Goal: Task Accomplishment & Management: Use online tool/utility

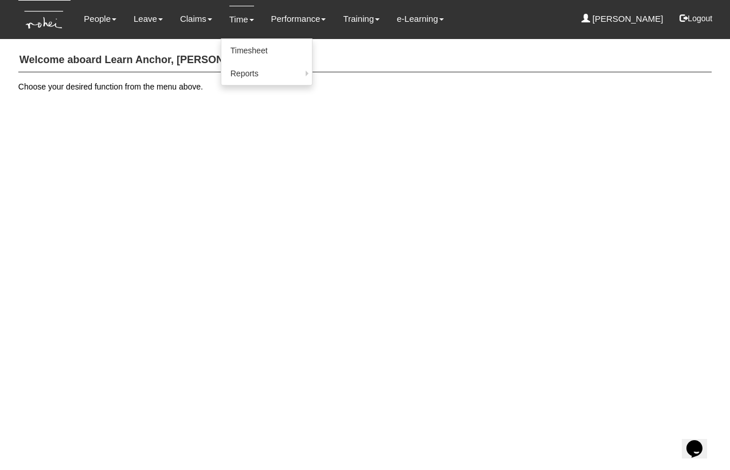
click at [237, 16] on link "Time" at bounding box center [241, 19] width 25 height 27
click at [242, 44] on link "Timesheet" at bounding box center [266, 50] width 91 height 23
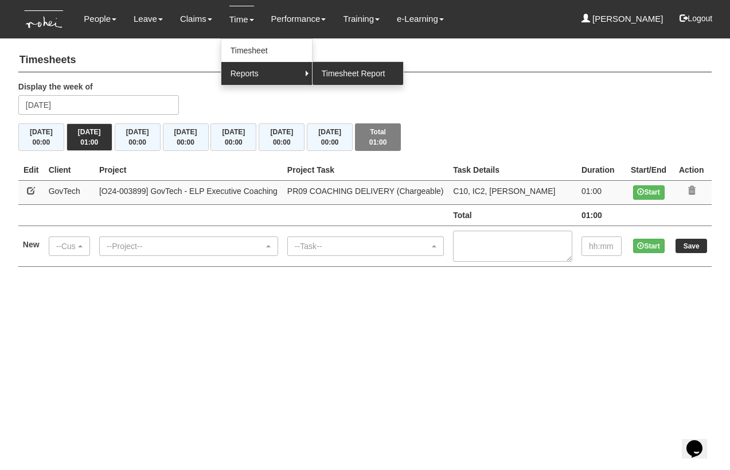
click at [350, 68] on link "Timesheet Report" at bounding box center [357, 73] width 91 height 23
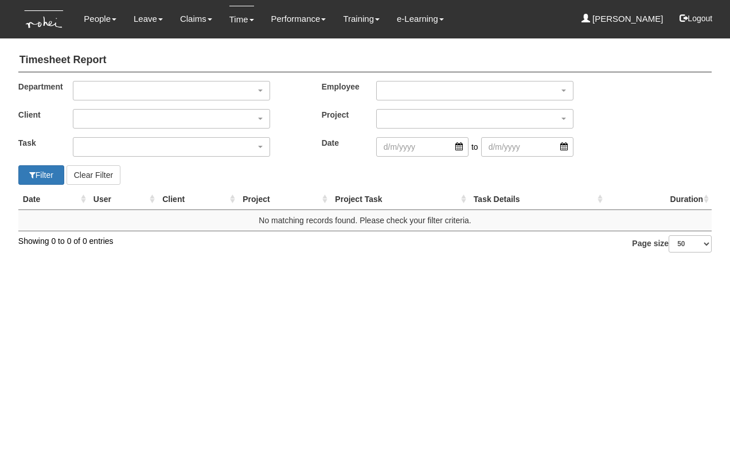
select select "50"
click at [172, 90] on div "button" at bounding box center [171, 90] width 196 height 18
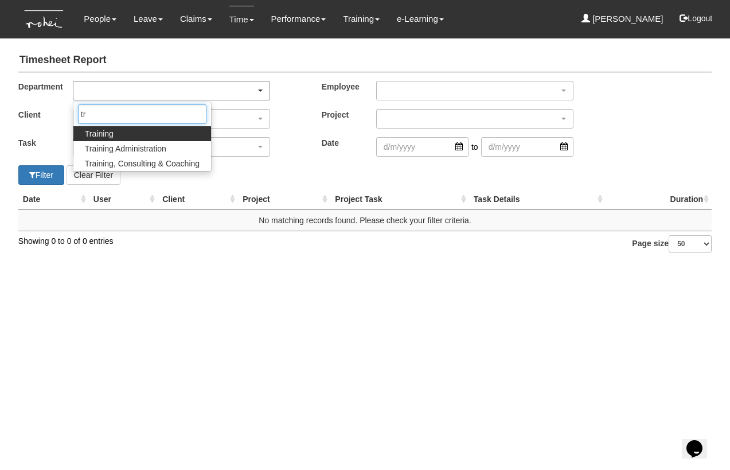
type input "tra"
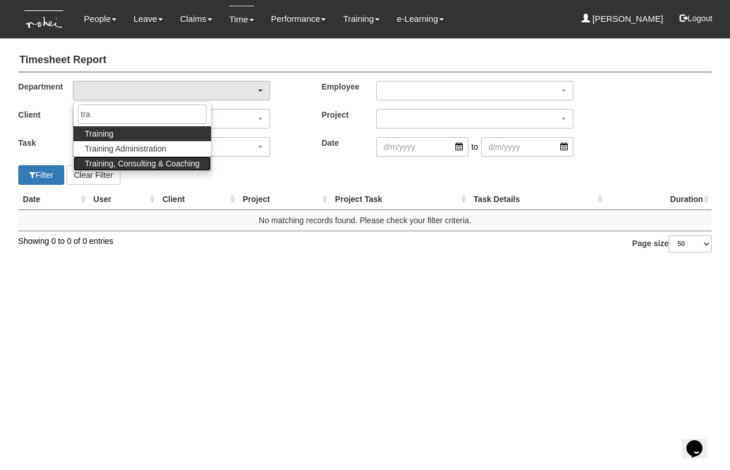
click at [138, 162] on span "Training, Consulting & Coaching" at bounding box center [142, 163] width 115 height 11
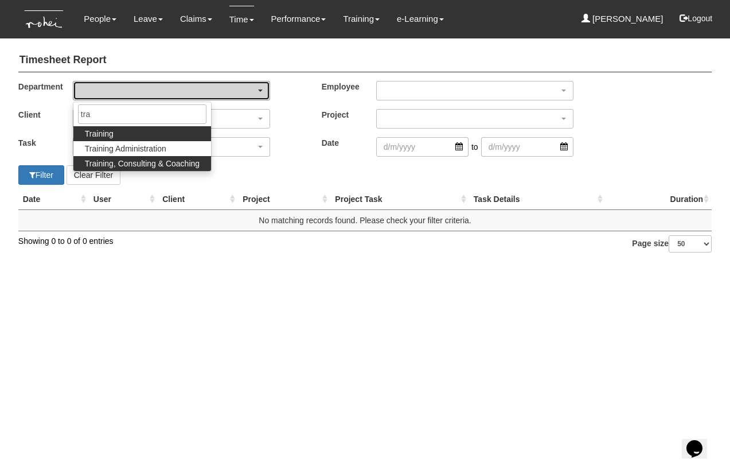
select select "140"
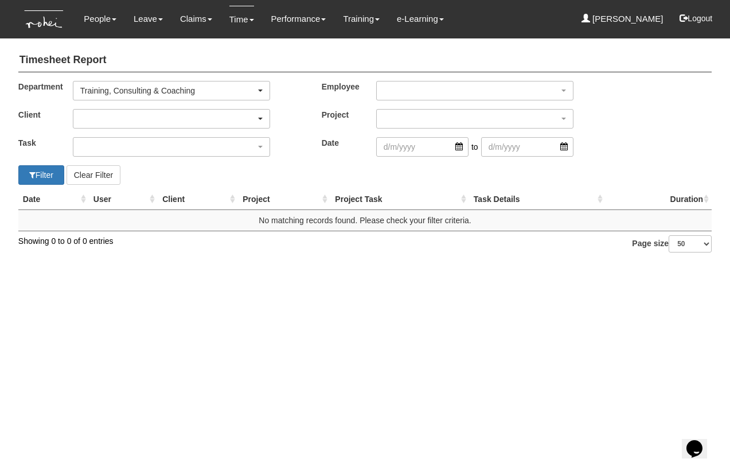
click at [129, 112] on div "button" at bounding box center [171, 118] width 196 height 18
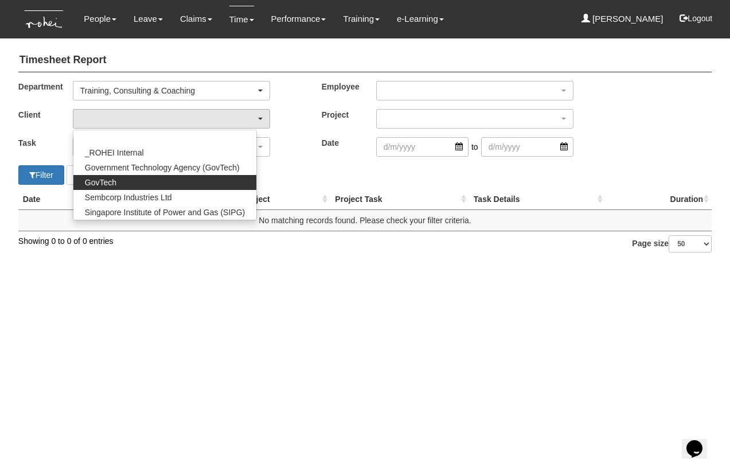
click at [106, 181] on span "GovTech" at bounding box center [101, 182] width 32 height 11
select select "427"
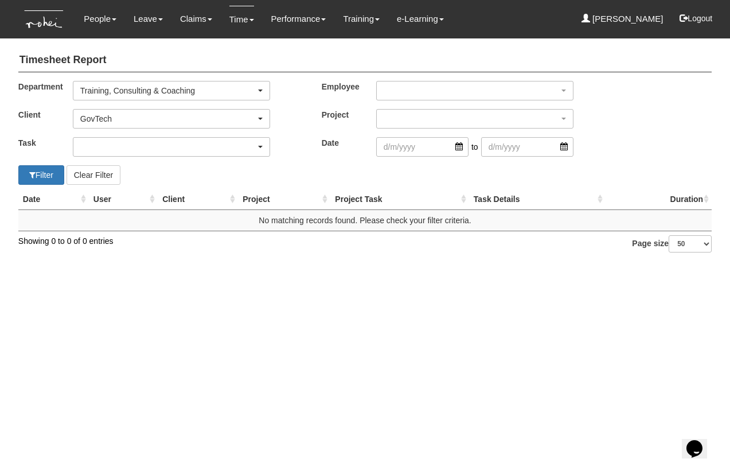
click at [104, 148] on div "button" at bounding box center [171, 147] width 196 height 18
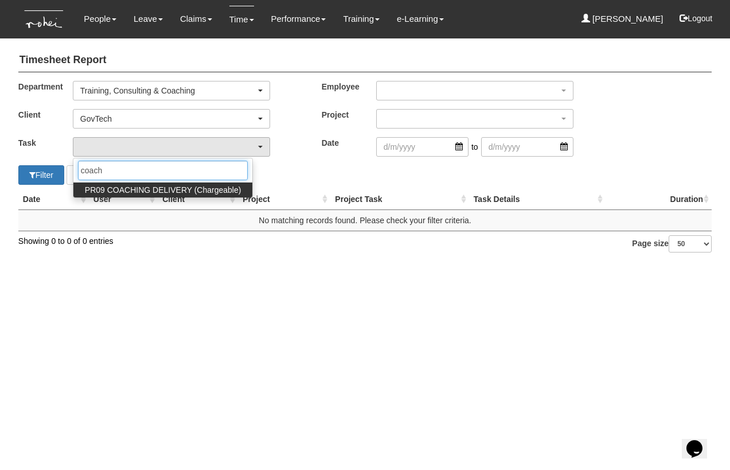
type input "coach"
click at [120, 188] on span "PR09 COACHING DELIVERY (Chargeable)" at bounding box center [163, 189] width 157 height 11
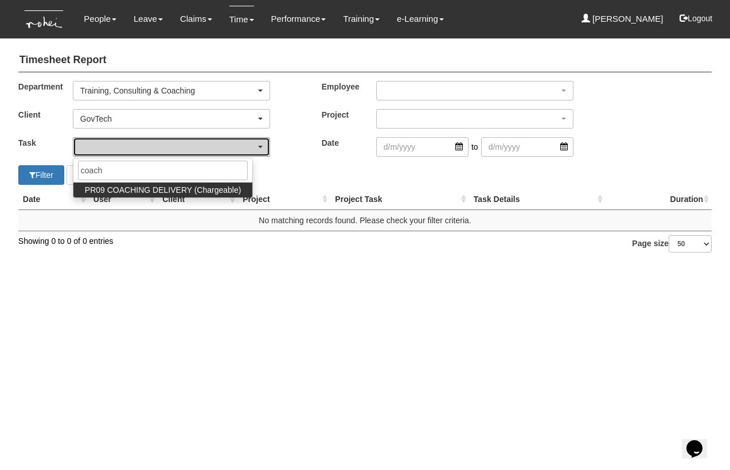
select select "150"
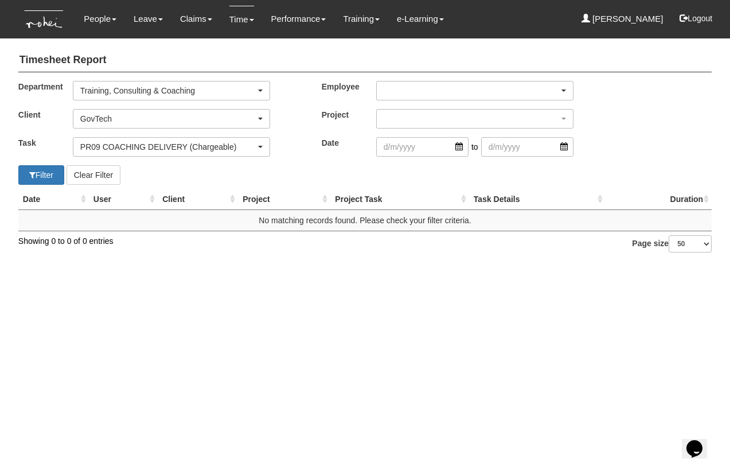
click at [408, 93] on div "button" at bounding box center [475, 90] width 196 height 18
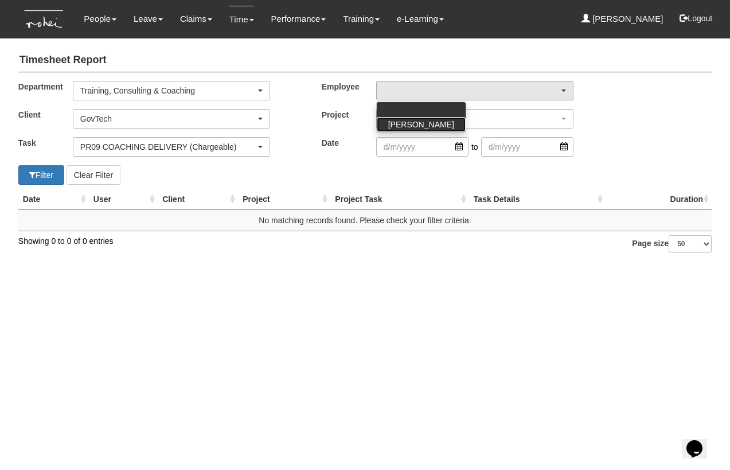
click at [411, 123] on span "[PERSON_NAME]" at bounding box center [421, 124] width 66 height 11
select select "aa784c27-0d82-452d-9457-5ba1e098b6bb"
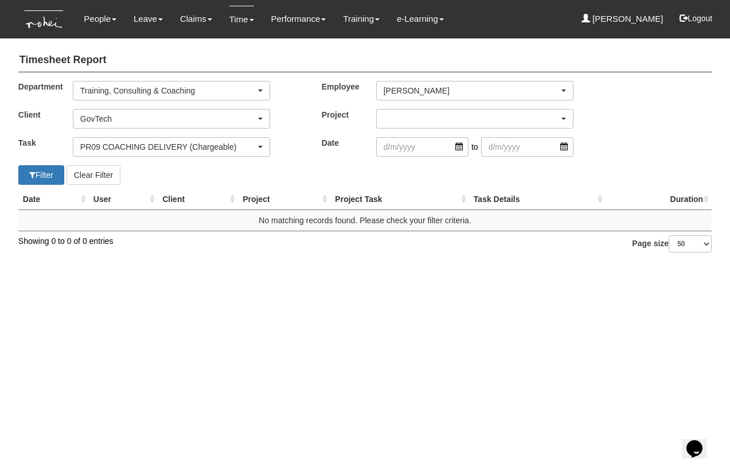
click at [412, 110] on div "button" at bounding box center [475, 118] width 196 height 18
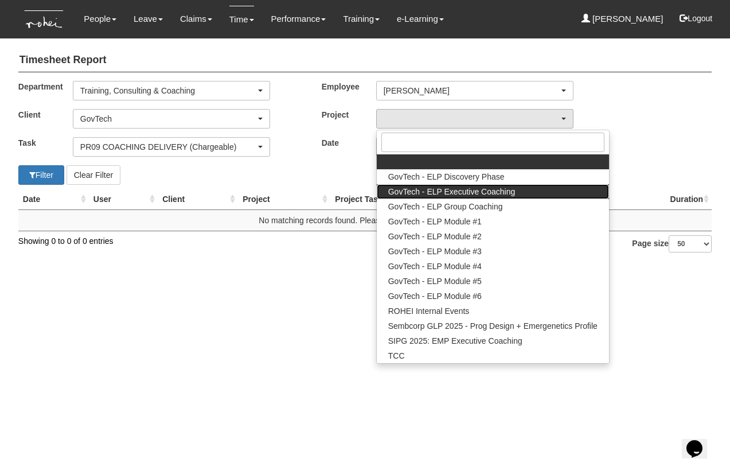
click at [418, 188] on span "GovTech - ELP Executive Coaching" at bounding box center [451, 191] width 127 height 11
select select "2540"
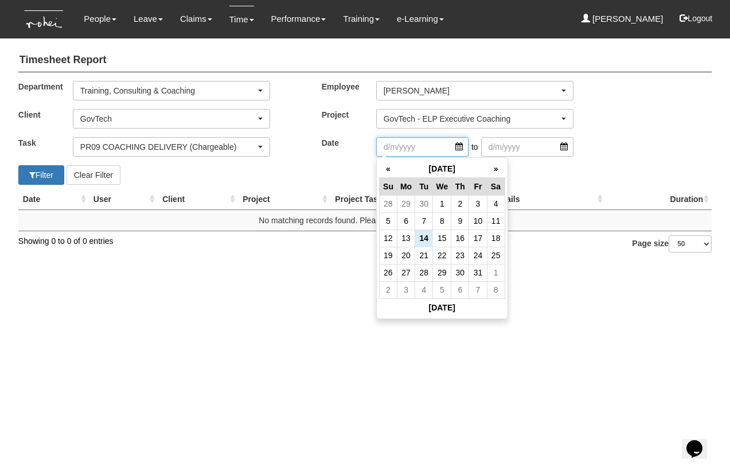
click at [461, 147] on input "search" at bounding box center [422, 146] width 92 height 19
click at [386, 166] on th "«" at bounding box center [388, 169] width 18 height 18
click at [427, 237] on td "16" at bounding box center [424, 237] width 18 height 17
type input "[DATE]"
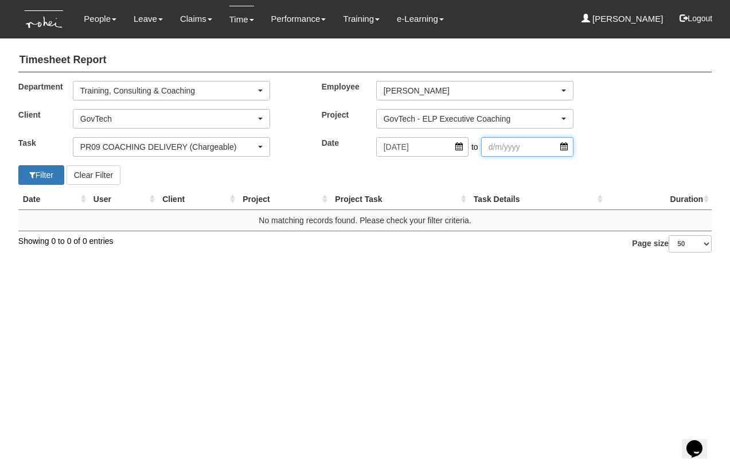
click at [564, 147] on input "search" at bounding box center [527, 146] width 92 height 19
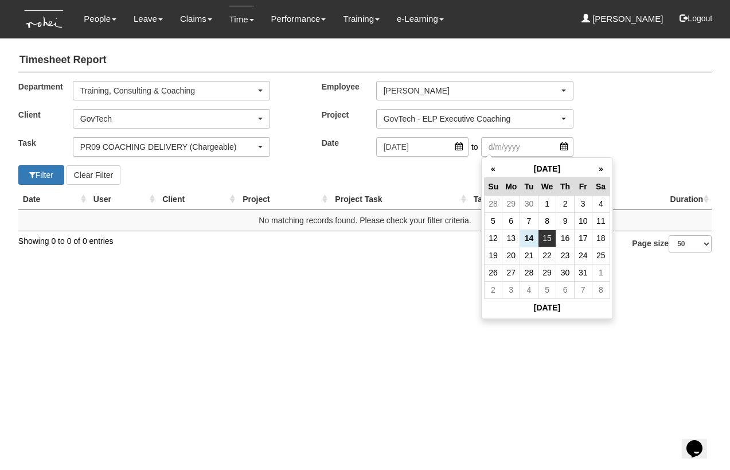
click at [543, 240] on td "15" at bounding box center [547, 237] width 18 height 17
type input "[DATE]"
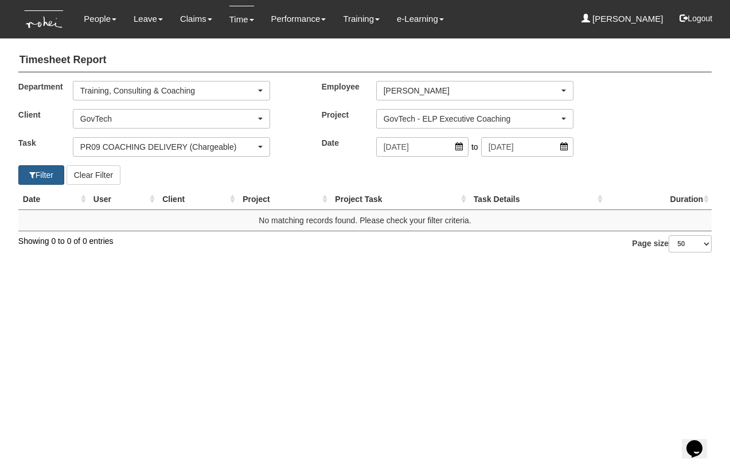
click at [50, 171] on button "Filter" at bounding box center [41, 174] width 46 height 19
select select "50"
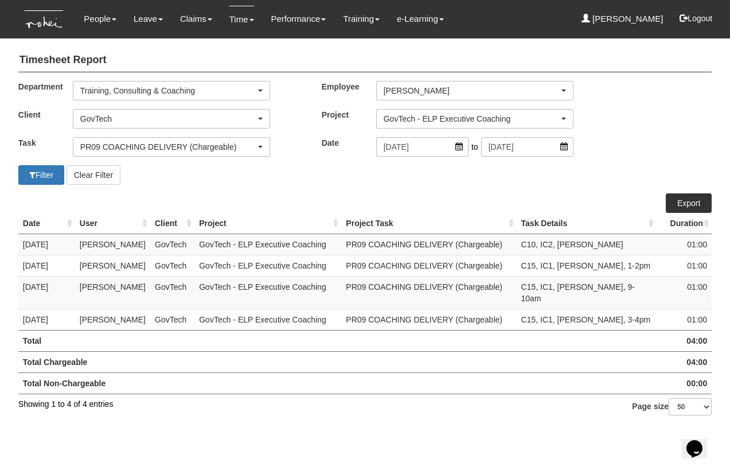
click at [683, 200] on link "Export" at bounding box center [689, 202] width 46 height 19
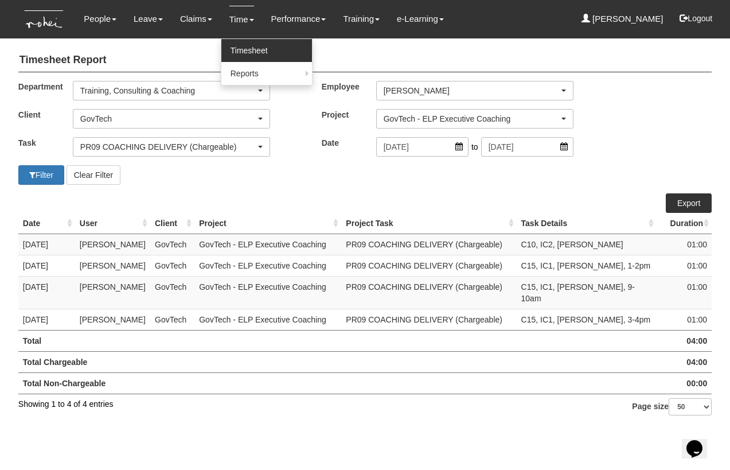
click at [240, 44] on link "Timesheet" at bounding box center [266, 50] width 91 height 23
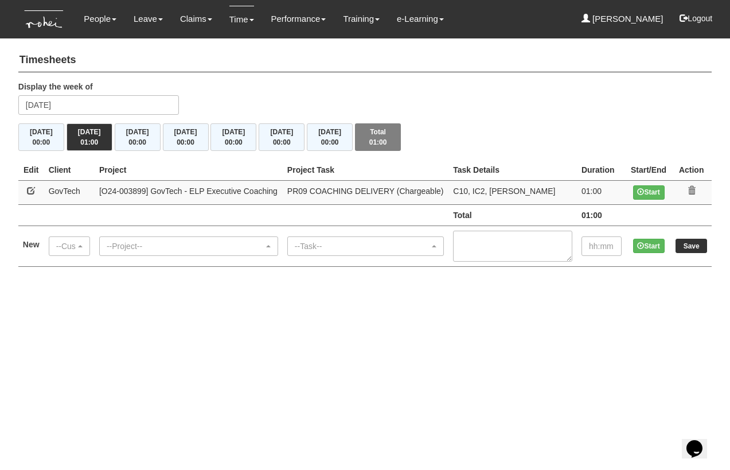
click at [35, 167] on th "Edit" at bounding box center [31, 169] width 26 height 21
click at [29, 191] on link at bounding box center [31, 190] width 8 height 8
select select "427"
select select "150"
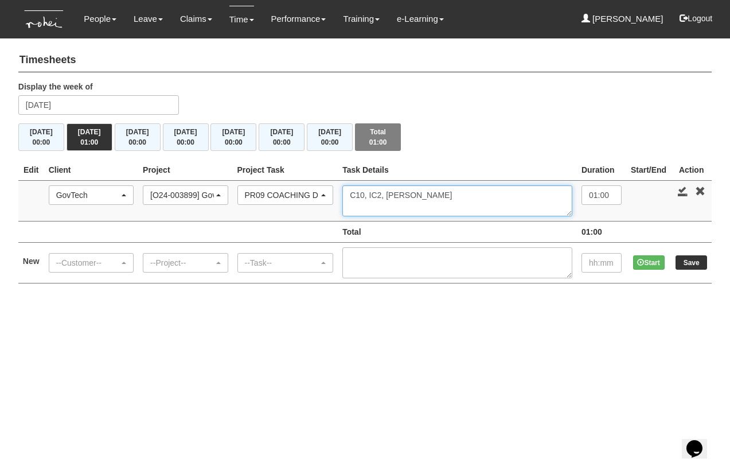
click at [503, 190] on textarea "C10, IC2, [PERSON_NAME]" at bounding box center [457, 200] width 230 height 31
type textarea "C10, IC2, Raymond Wong, 3-4pm"
click at [683, 188] on link at bounding box center [683, 191] width 10 height 10
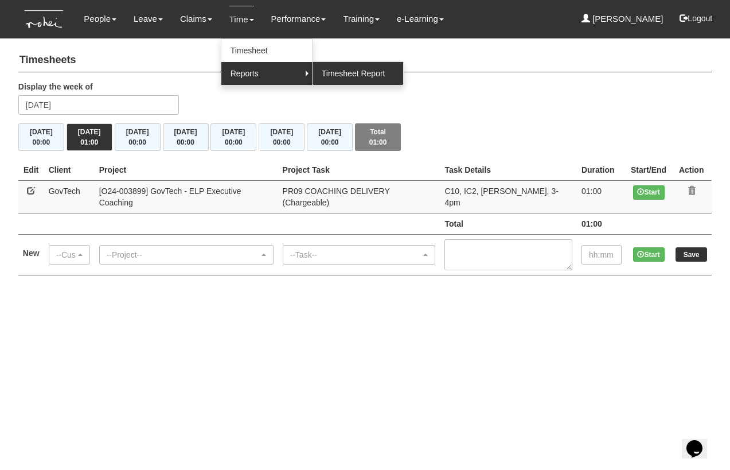
click at [333, 72] on link "Timesheet Report" at bounding box center [357, 73] width 91 height 23
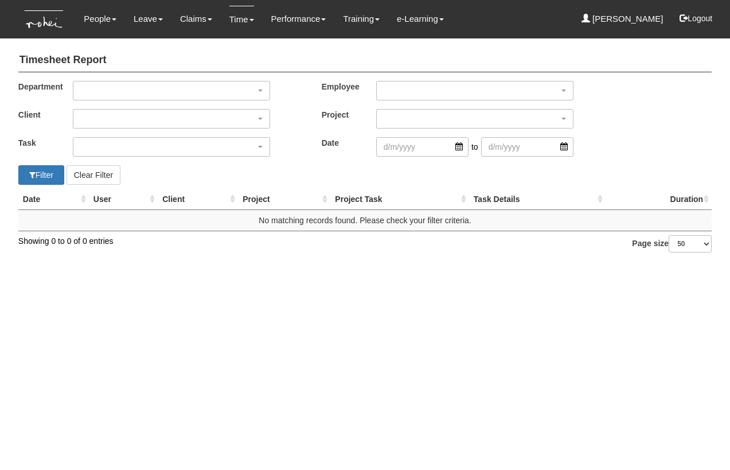
select select "50"
click at [150, 85] on div "button" at bounding box center [171, 90] width 196 height 18
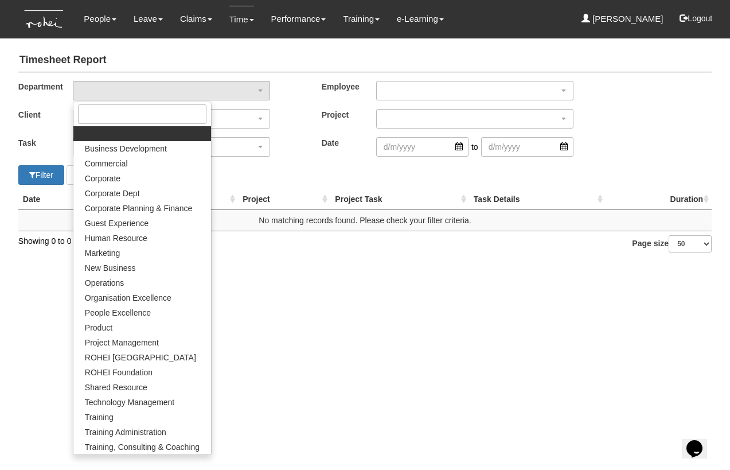
click at [438, 59] on h4 "Timesheet Report" at bounding box center [364, 61] width 693 height 24
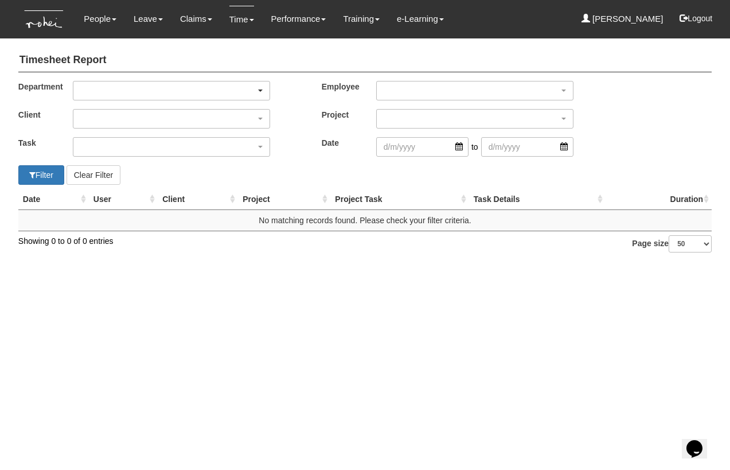
click at [122, 90] on div "button" at bounding box center [171, 90] width 196 height 18
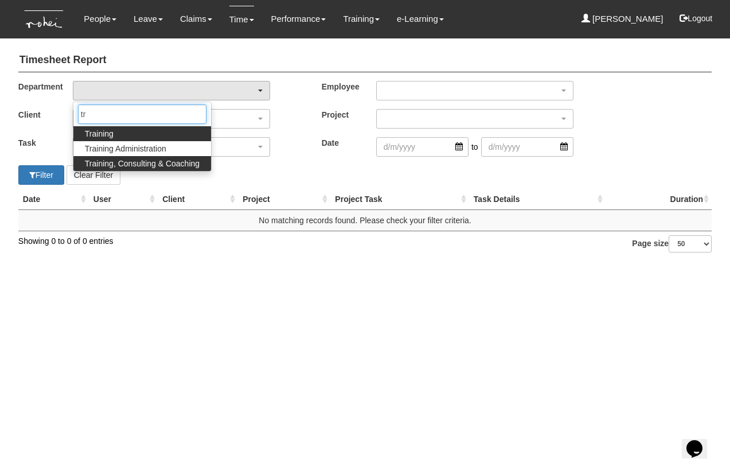
type input "tr"
click at [130, 162] on span "Training, Consulting & Coaching" at bounding box center [142, 163] width 115 height 11
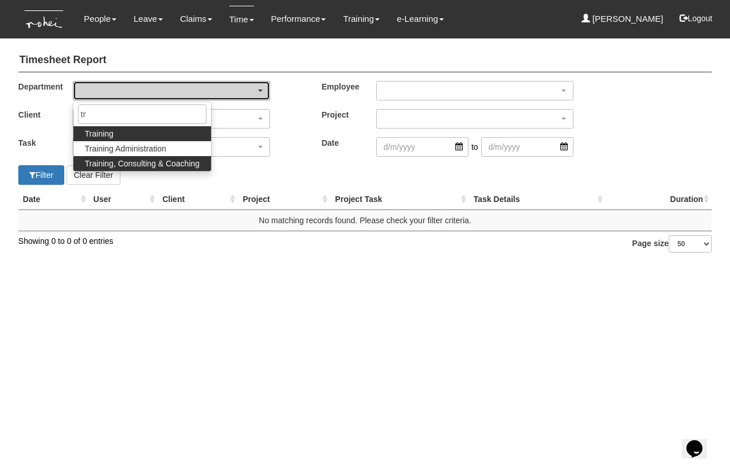
select select "140"
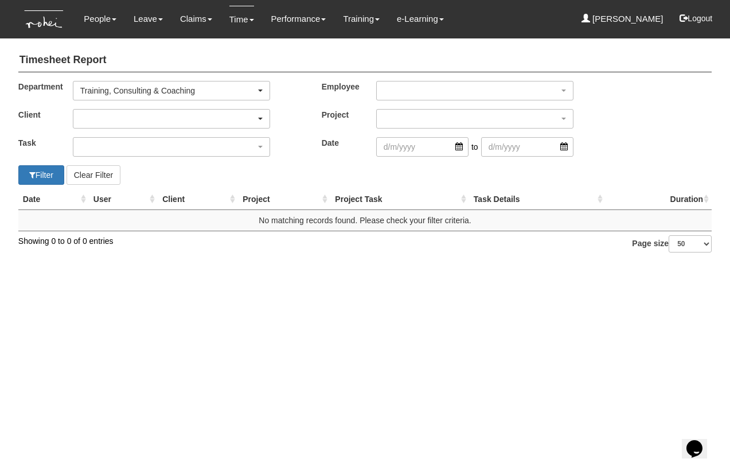
click at [120, 119] on div "button" at bounding box center [171, 118] width 196 height 18
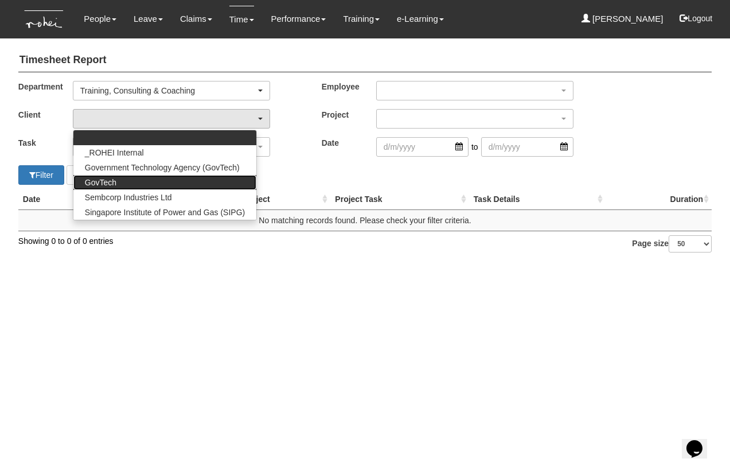
click at [124, 178] on link "GovTech" at bounding box center [164, 182] width 183 height 15
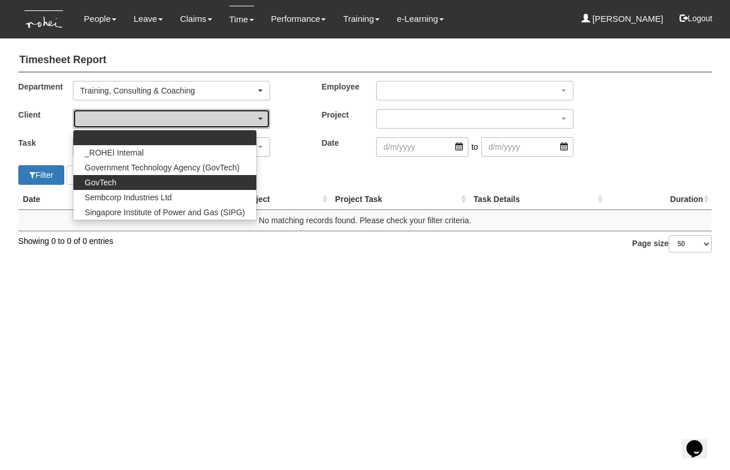
select select "427"
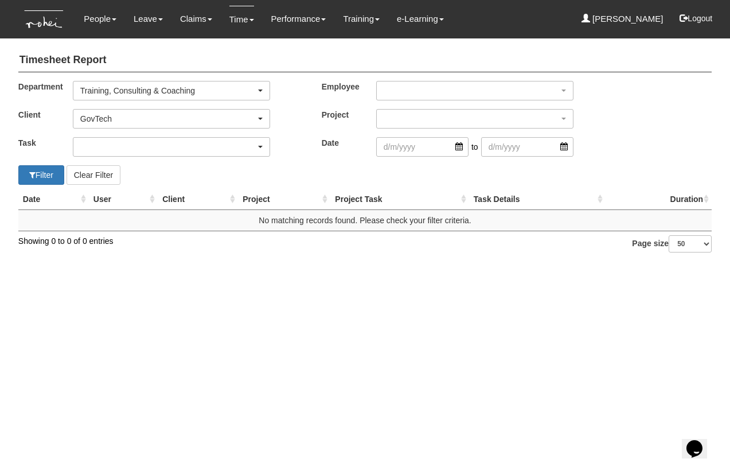
click at [115, 149] on div "button" at bounding box center [171, 147] width 196 height 18
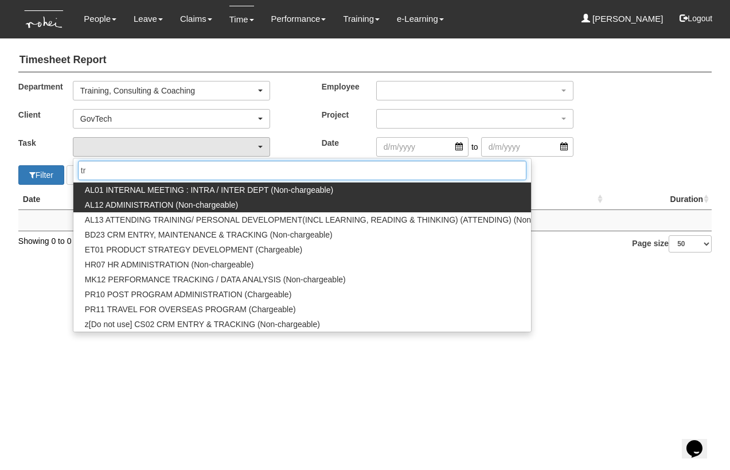
type input "t"
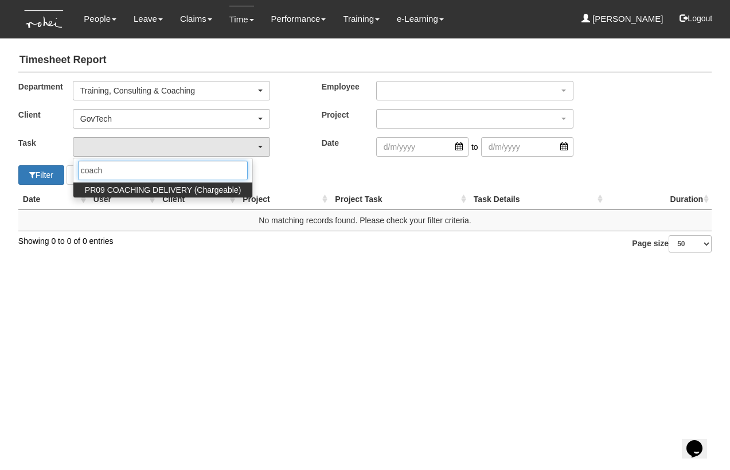
type input "coach"
click at [136, 189] on span "PR09 COACHING DELIVERY (Chargeable)" at bounding box center [163, 189] width 157 height 11
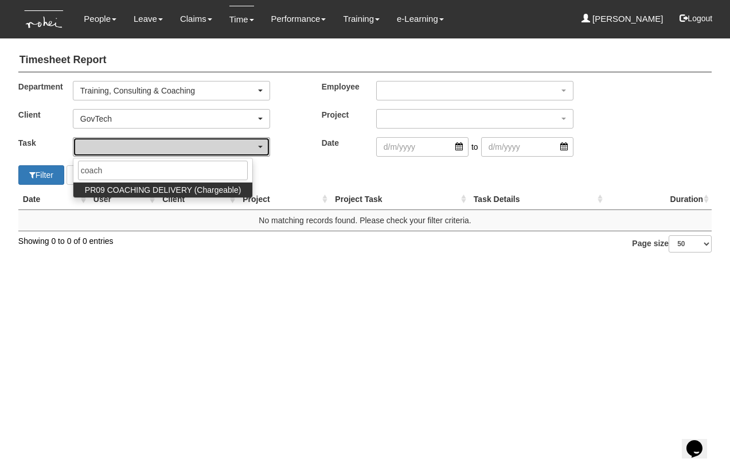
select select "150"
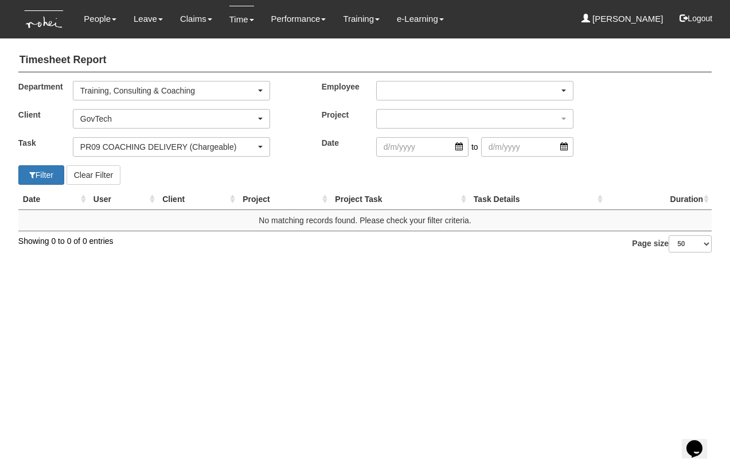
click at [396, 93] on div "button" at bounding box center [475, 90] width 196 height 18
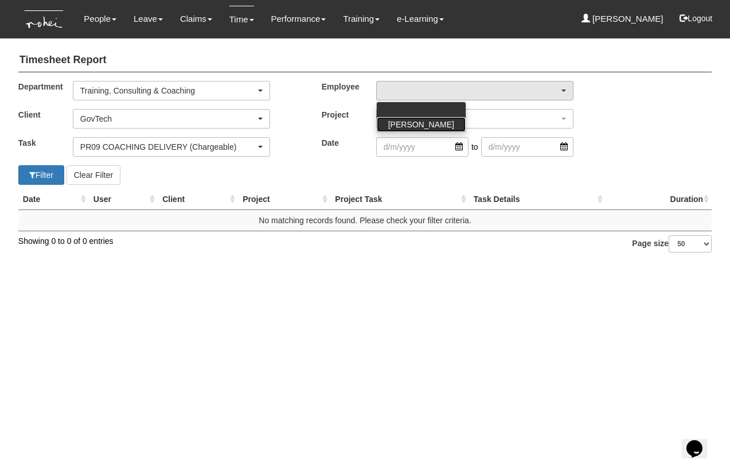
click at [395, 123] on span "[PERSON_NAME]" at bounding box center [421, 124] width 66 height 11
select select "aa784c27-0d82-452d-9457-5ba1e098b6bb"
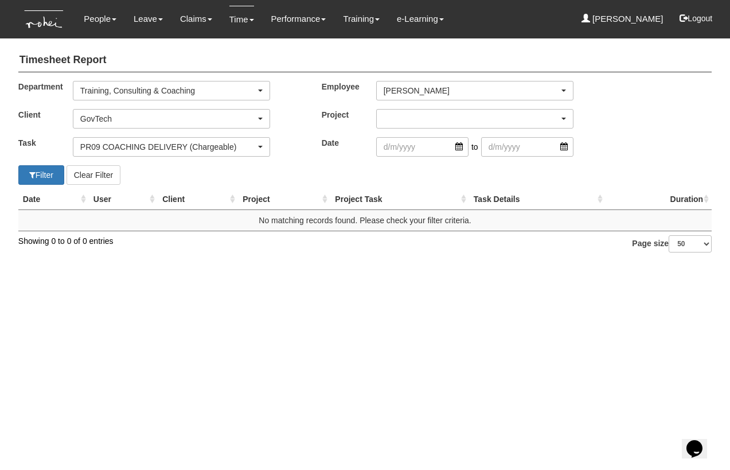
click at [395, 115] on div "button" at bounding box center [475, 118] width 196 height 18
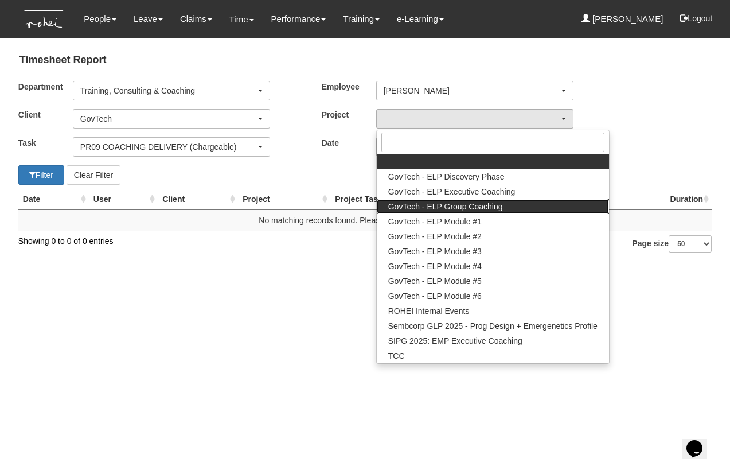
click at [404, 202] on span "GovTech - ELP Group Coaching" at bounding box center [445, 206] width 115 height 11
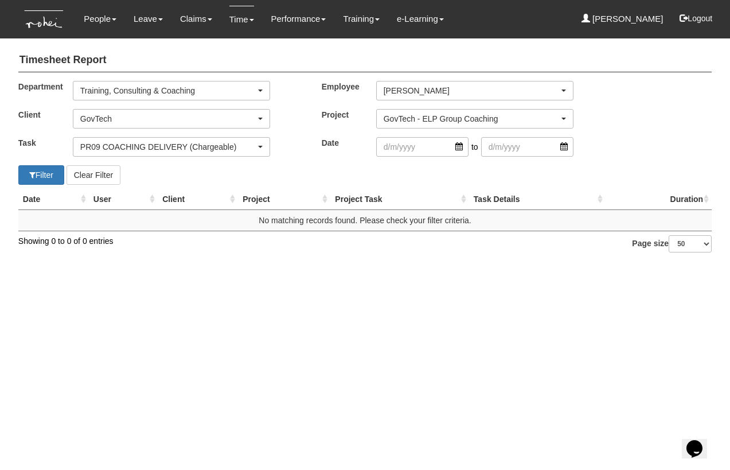
click at [418, 111] on div "GovTech - ELP Group Coaching" at bounding box center [475, 118] width 196 height 18
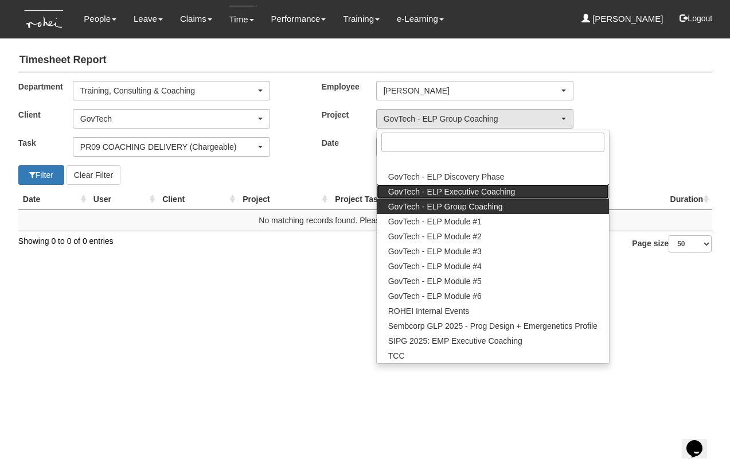
click at [422, 188] on span "GovTech - ELP Executive Coaching" at bounding box center [451, 191] width 127 height 11
select select "2540"
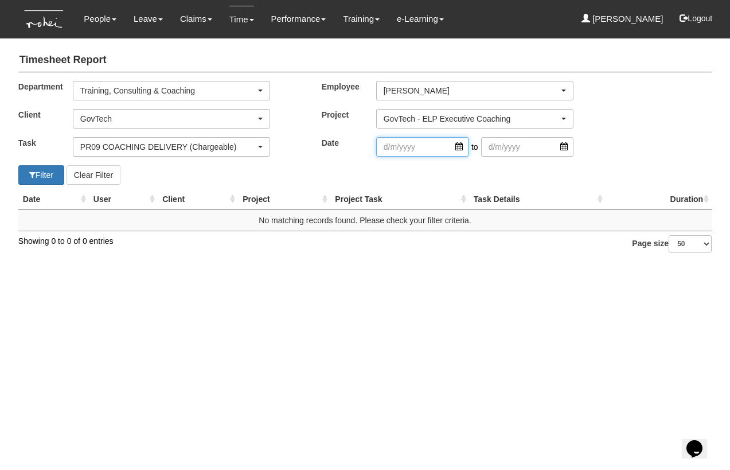
click at [414, 148] on input "search" at bounding box center [422, 146] width 92 height 19
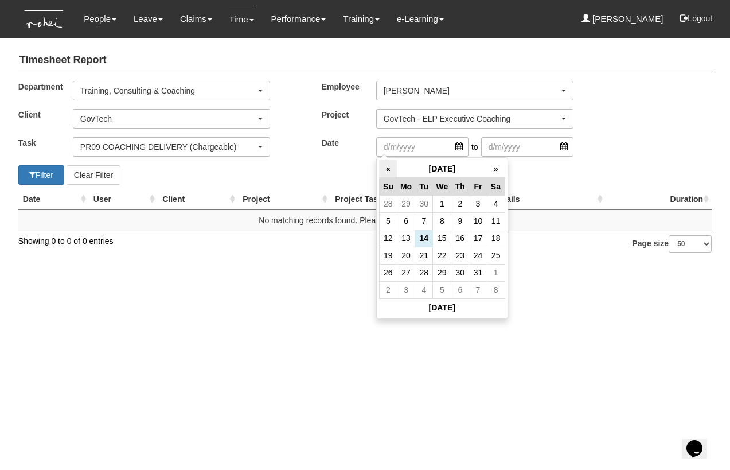
click at [388, 166] on th "«" at bounding box center [388, 169] width 18 height 18
click at [427, 237] on td "16" at bounding box center [424, 237] width 18 height 17
type input "[DATE]"
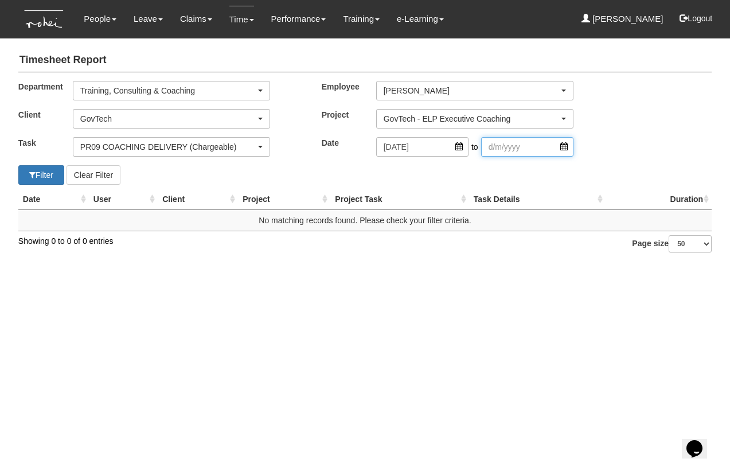
click at [495, 140] on input "search" at bounding box center [527, 146] width 92 height 19
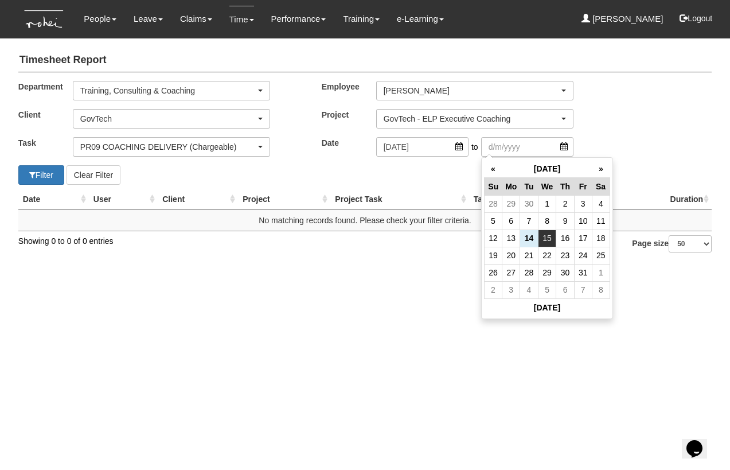
click at [543, 236] on td "15" at bounding box center [547, 237] width 18 height 17
type input "[DATE]"
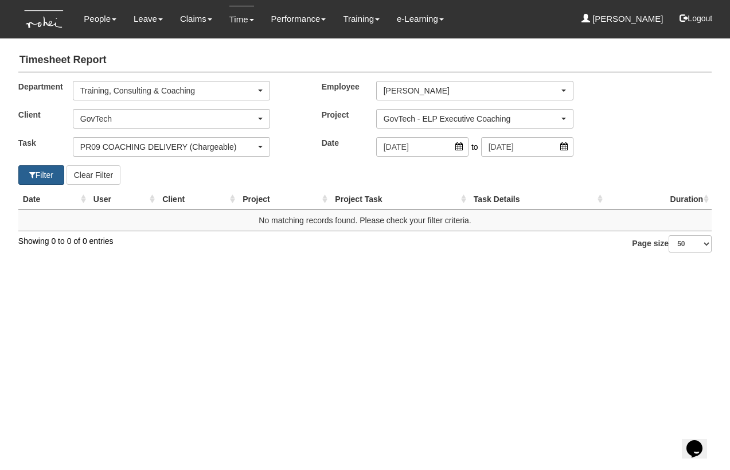
click at [53, 177] on button "Filter" at bounding box center [41, 174] width 46 height 19
select select "50"
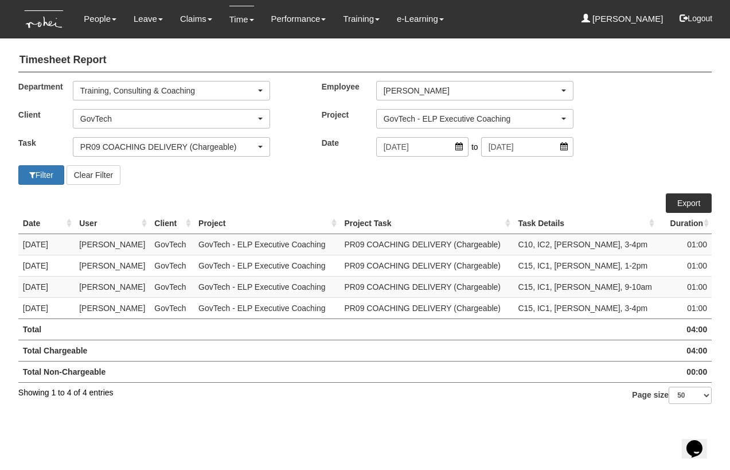
click at [675, 201] on link "Export" at bounding box center [689, 202] width 46 height 19
click at [120, 149] on div "PR09 COACHING DELIVERY (Chargeable)" at bounding box center [167, 146] width 175 height 11
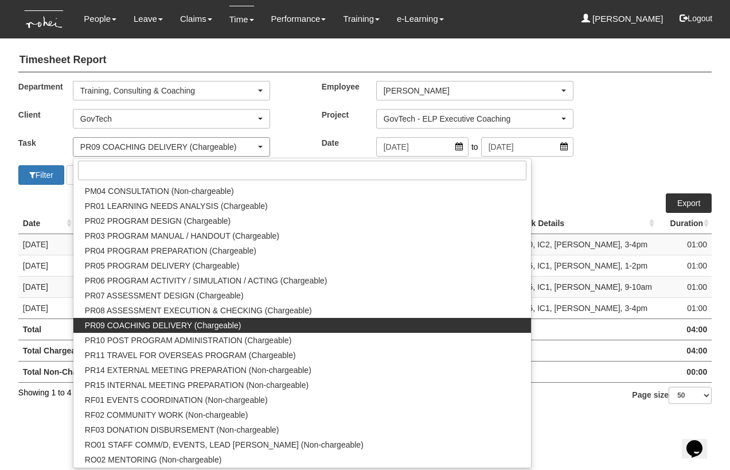
click at [120, 149] on div "PR09 COACHING DELIVERY (Chargeable)" at bounding box center [167, 146] width 175 height 11
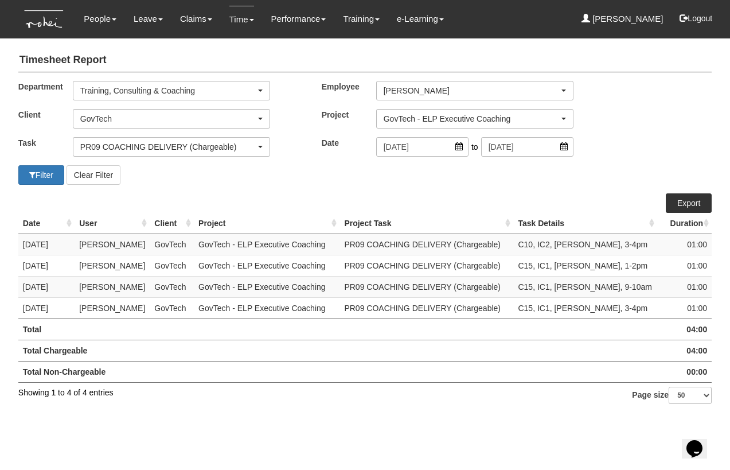
click at [457, 120] on div "GovTech - ELP Executive Coaching" at bounding box center [471, 118] width 175 height 11
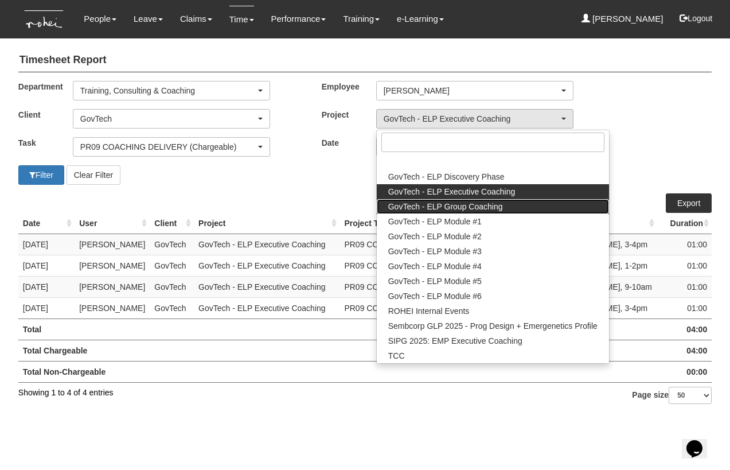
click at [459, 205] on span "GovTech - ELP Group Coaching" at bounding box center [445, 206] width 115 height 11
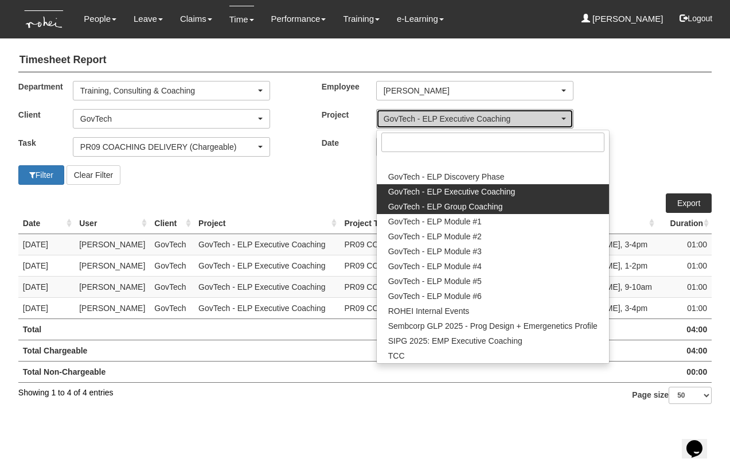
select select "2539"
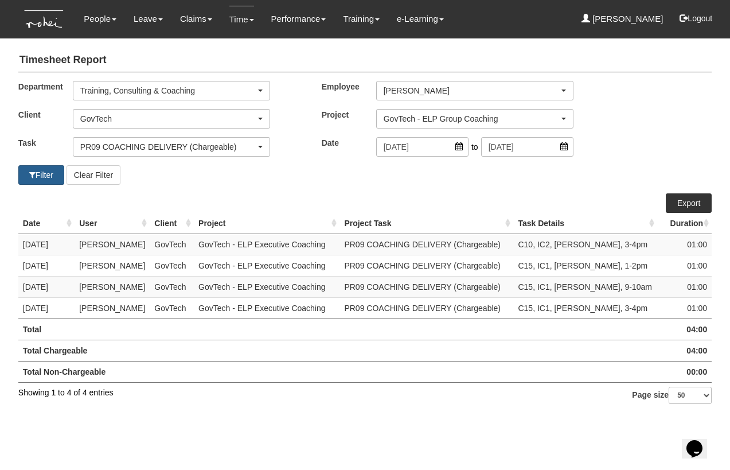
click at [52, 174] on button "Filter" at bounding box center [41, 174] width 46 height 19
select select "50"
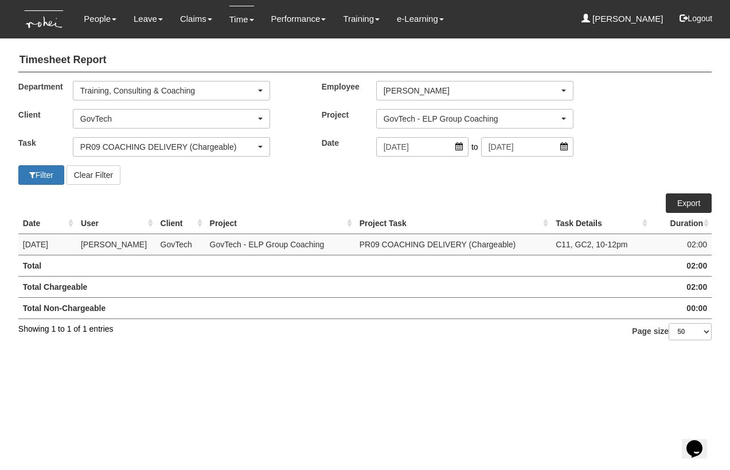
click at [688, 201] on link "Export" at bounding box center [689, 202] width 46 height 19
click at [455, 116] on div "GovTech - ELP Group Coaching" at bounding box center [471, 118] width 175 height 11
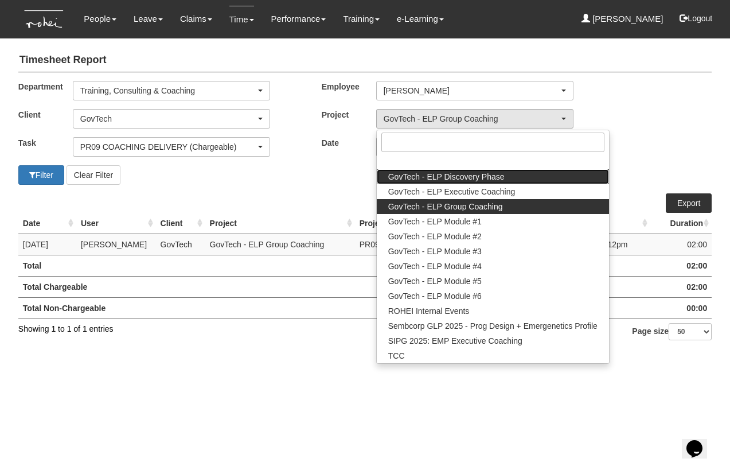
click at [441, 174] on span "GovTech - ELP Discovery Phase" at bounding box center [446, 176] width 116 height 11
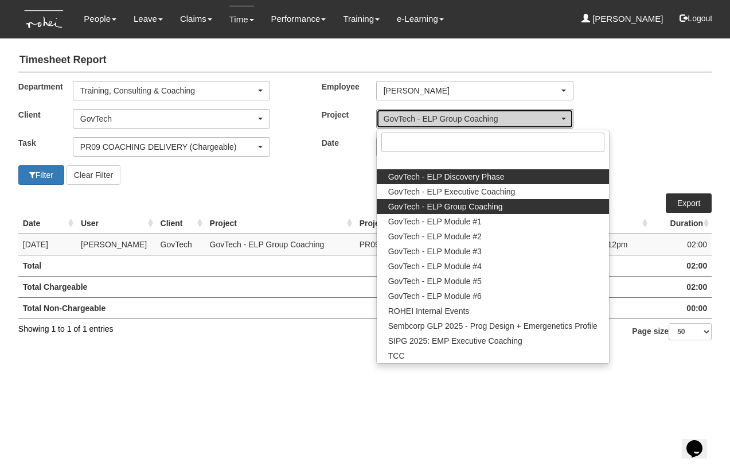
select select "2439"
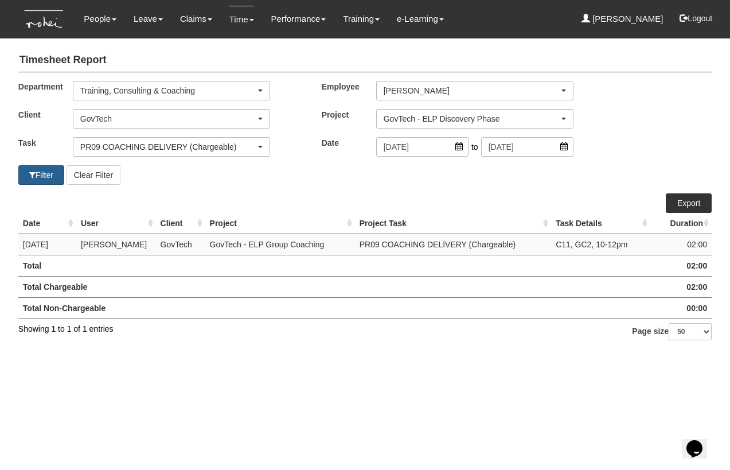
click at [44, 177] on button "Filter" at bounding box center [41, 174] width 46 height 19
select select "50"
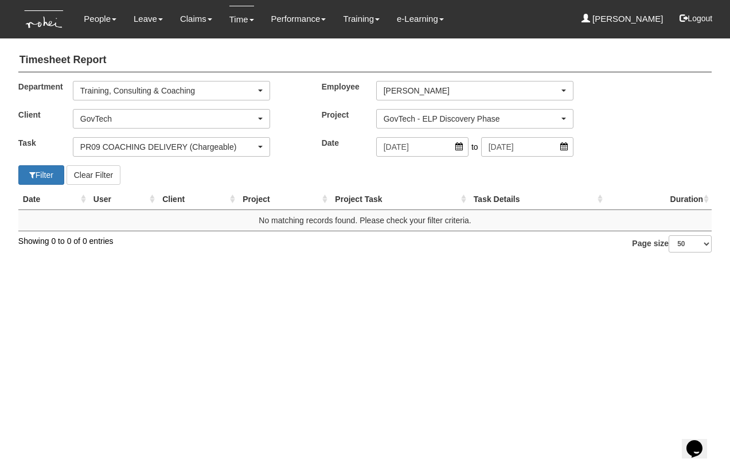
click at [416, 113] on div "GovTech - ELP Discovery Phase" at bounding box center [471, 118] width 175 height 11
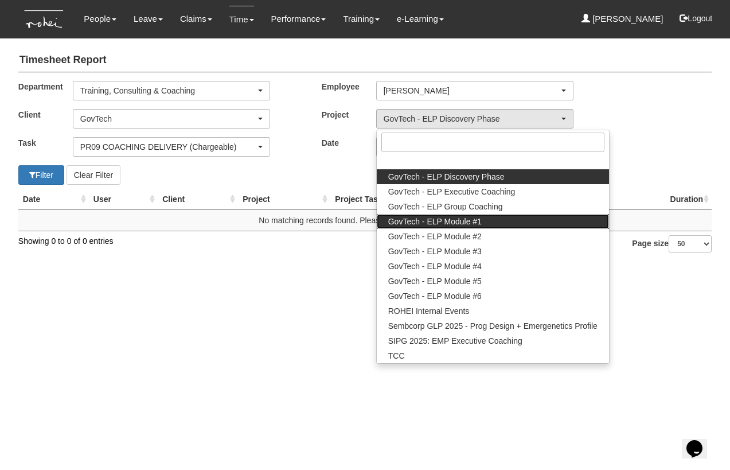
click at [427, 216] on span "GovTech - ELP Module #1" at bounding box center [434, 221] width 93 height 11
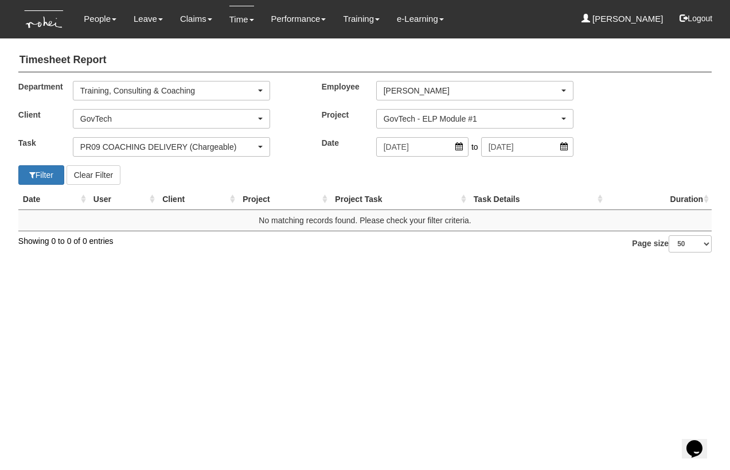
click at [460, 115] on div "GovTech - ELP Module #1" at bounding box center [471, 118] width 175 height 11
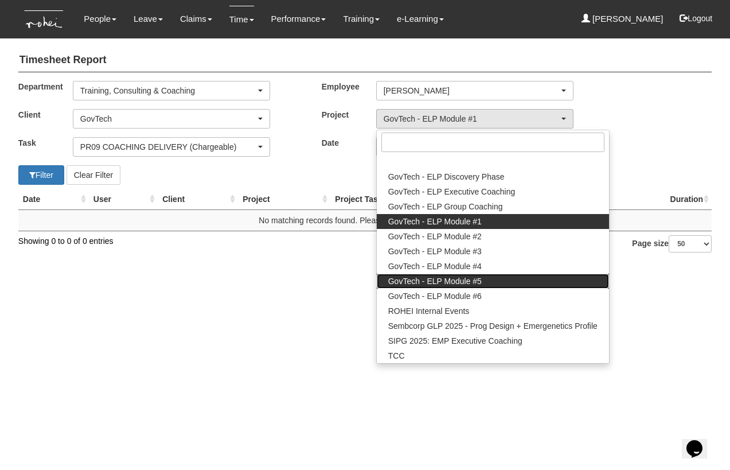
click at [458, 273] on link "GovTech - ELP Module #5" at bounding box center [493, 280] width 232 height 15
select select "2503"
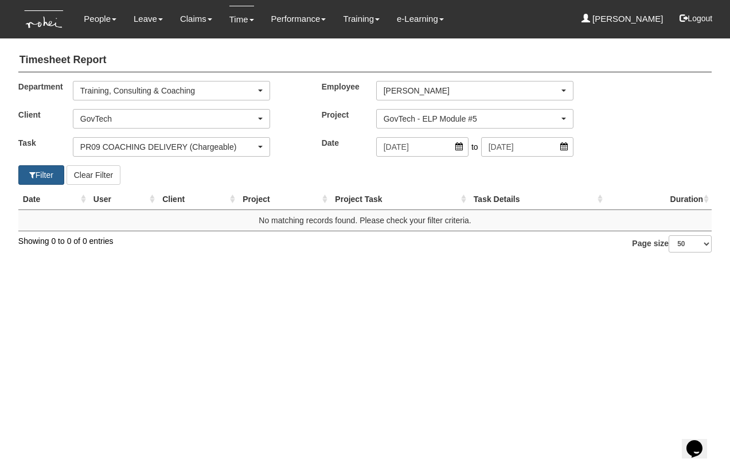
click at [47, 177] on button "Filter" at bounding box center [41, 174] width 46 height 19
select select "50"
click at [401, 115] on div "GovTech - ELP Module #5" at bounding box center [471, 118] width 175 height 11
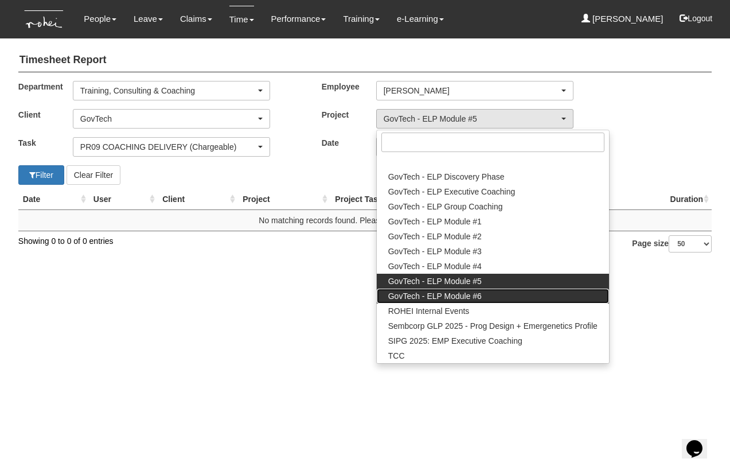
click at [429, 288] on link "GovTech - ELP Module #6" at bounding box center [493, 295] width 232 height 15
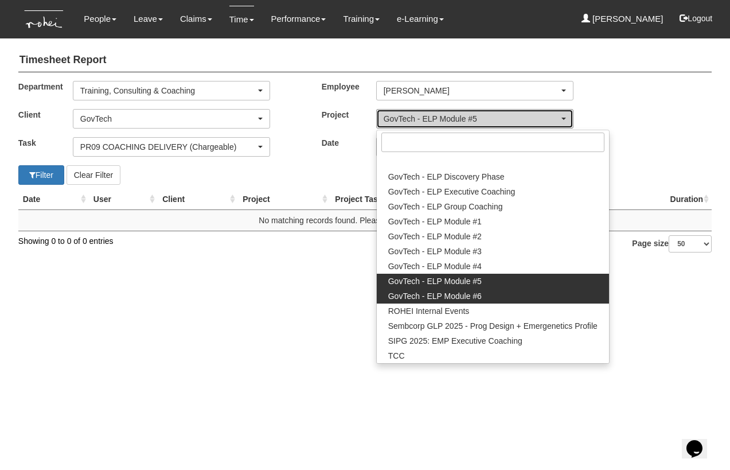
select select "2502"
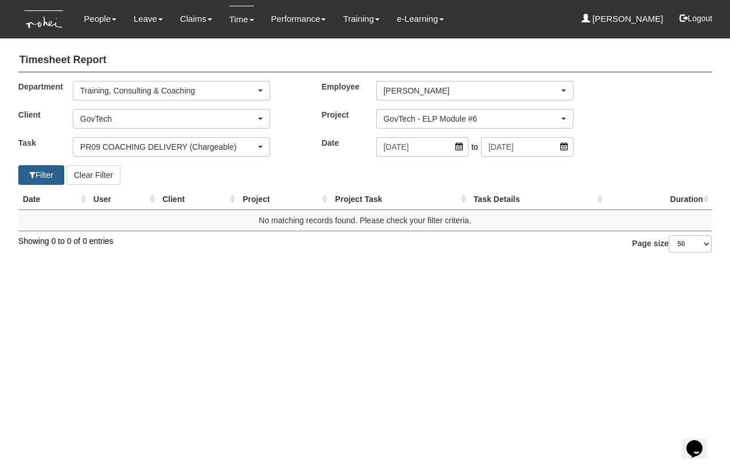
click at [41, 172] on button "Filter" at bounding box center [41, 174] width 46 height 19
select select "50"
click at [143, 119] on div "GovTech" at bounding box center [167, 118] width 175 height 11
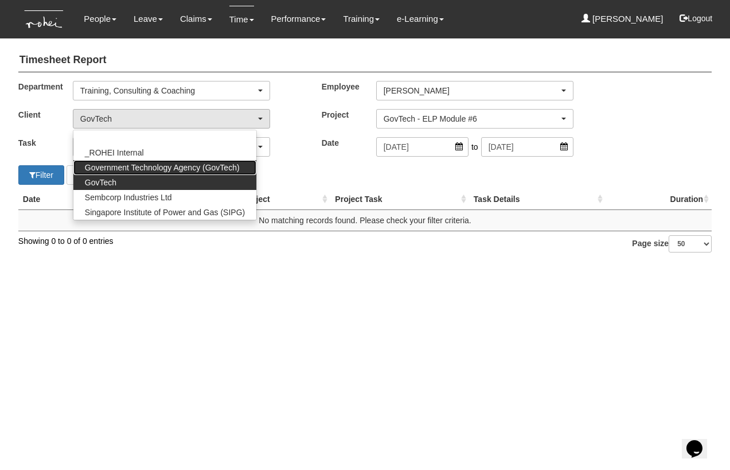
click at [142, 167] on span "Government Technology Agency (GovTech)" at bounding box center [162, 167] width 155 height 11
select select "900"
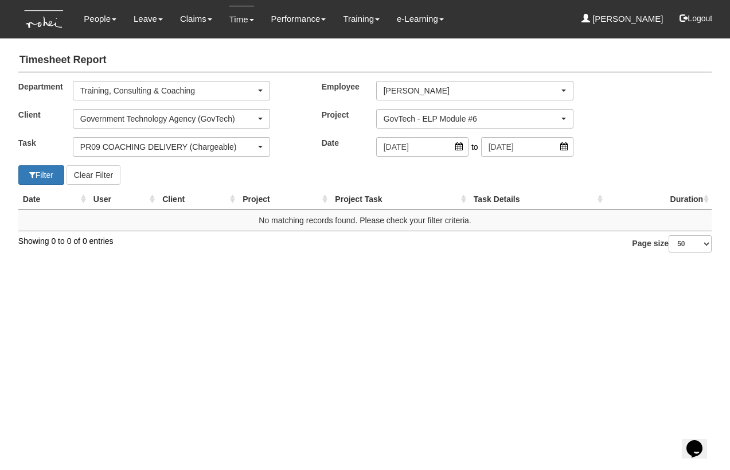
click at [134, 148] on div "PR09 COACHING DELIVERY (Chargeable)" at bounding box center [167, 146] width 175 height 11
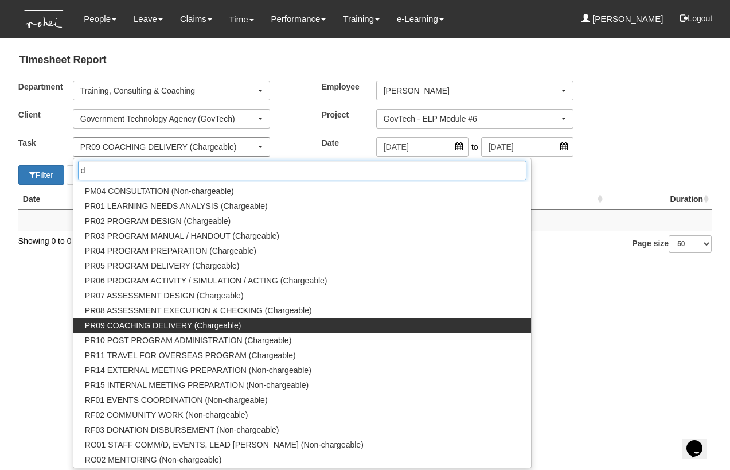
scroll to position [0, 0]
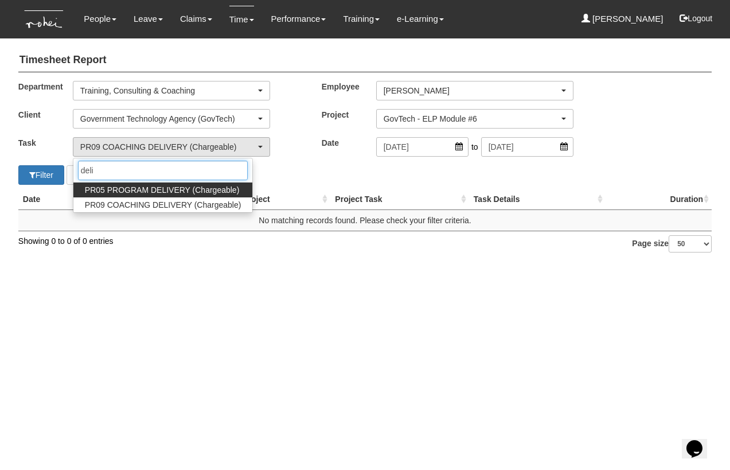
type input "deli"
click at [124, 185] on span "PR05 PROGRAM DELIVERY (Chargeable)" at bounding box center [162, 189] width 154 height 11
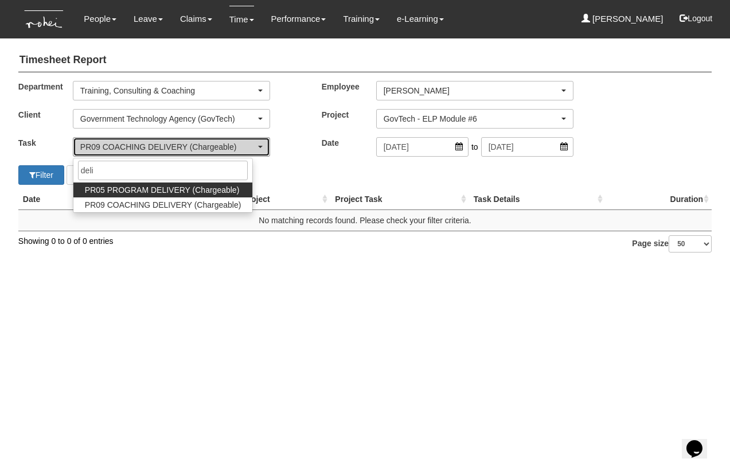
select select "89"
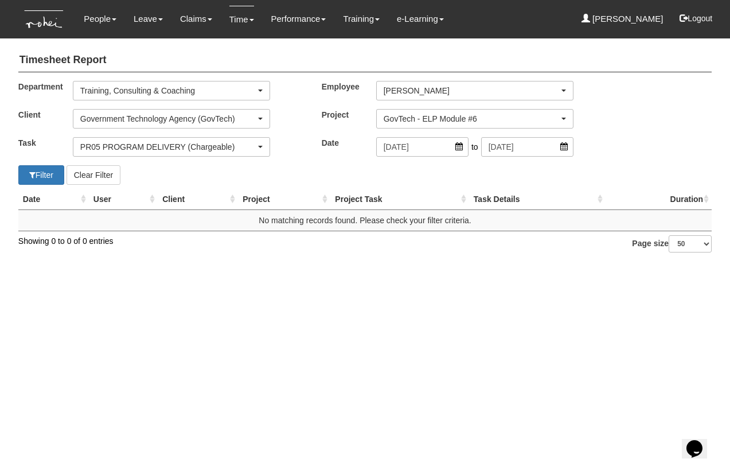
click at [394, 121] on div "GovTech - ELP Module #6" at bounding box center [471, 118] width 175 height 11
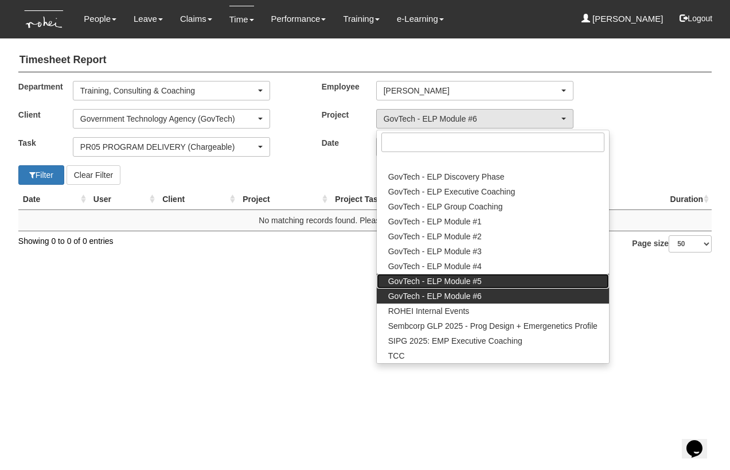
click at [441, 278] on span "GovTech - ELP Module #5" at bounding box center [434, 280] width 93 height 11
select select "2503"
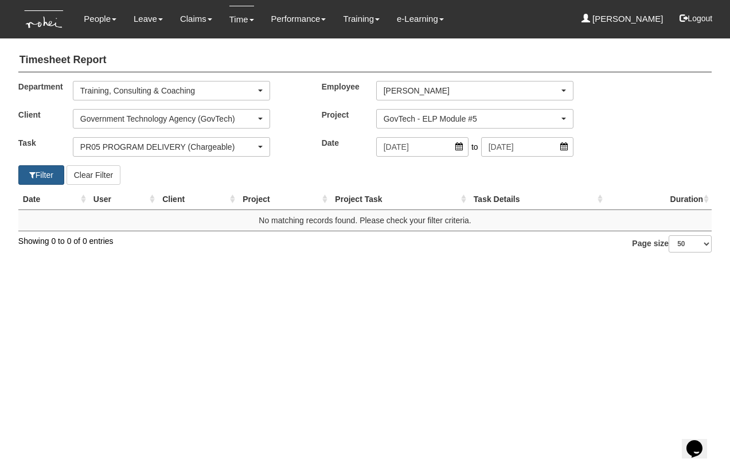
click at [48, 174] on button "Filter" at bounding box center [41, 174] width 46 height 19
select select "50"
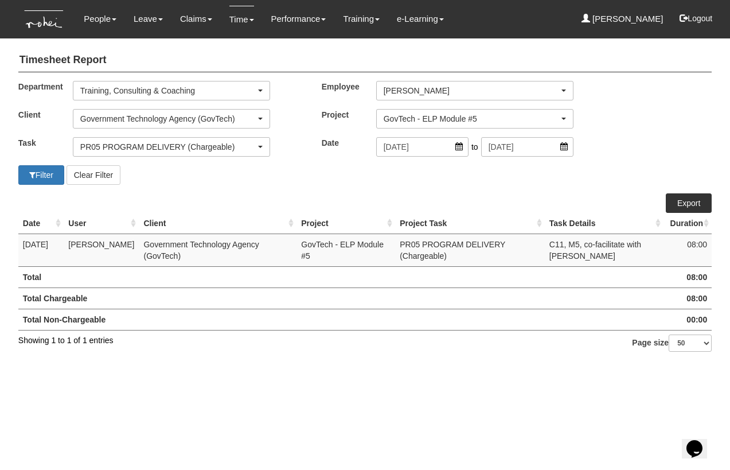
click at [683, 202] on link "Export" at bounding box center [689, 202] width 46 height 19
click at [433, 121] on div "GovTech - ELP Module #5" at bounding box center [471, 118] width 175 height 11
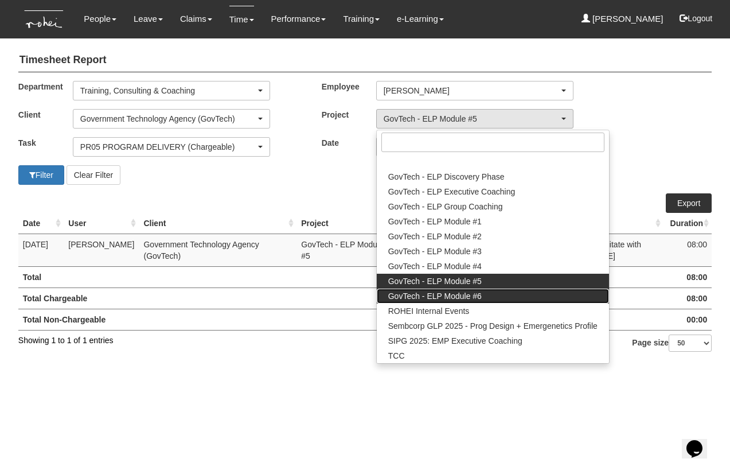
click at [441, 292] on span "GovTech - ELP Module #6" at bounding box center [434, 295] width 93 height 11
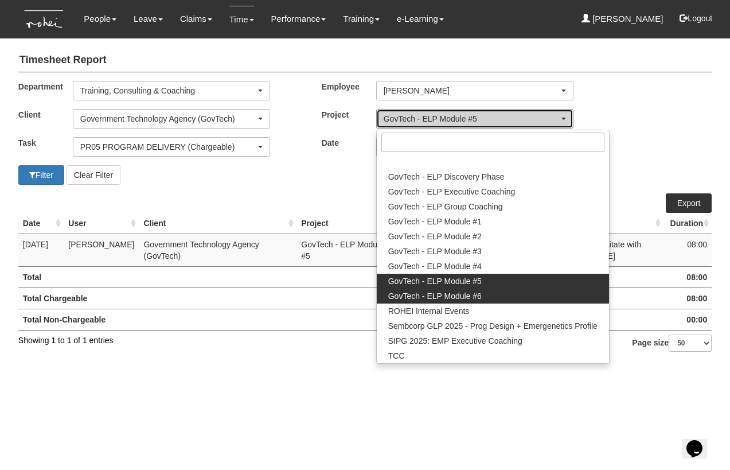
select select "2502"
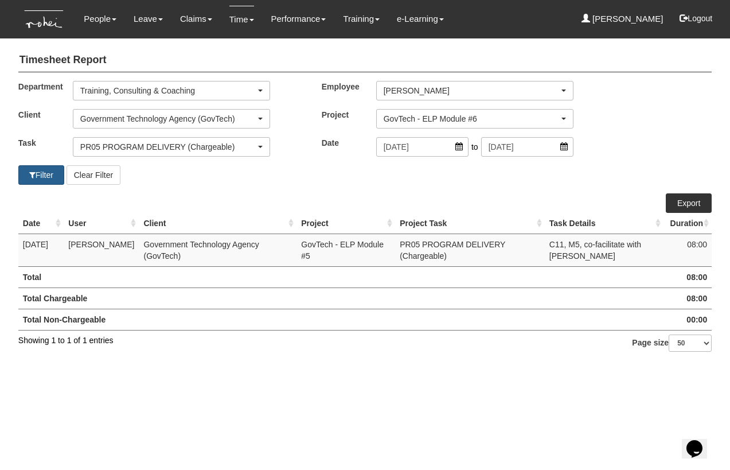
click at [40, 175] on button "Filter" at bounding box center [41, 174] width 46 height 19
select select "50"
click at [684, 205] on link "Export" at bounding box center [689, 202] width 46 height 19
click at [425, 114] on div "GovTech - ELP Module #6" at bounding box center [471, 118] width 175 height 11
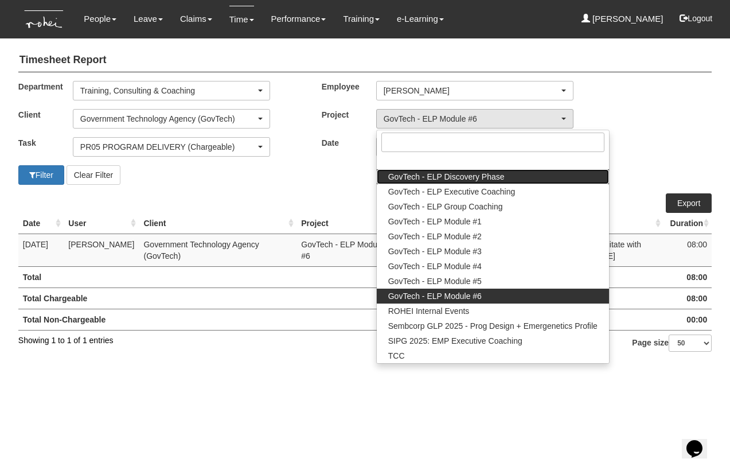
click at [431, 175] on span "GovTech - ELP Discovery Phase" at bounding box center [446, 176] width 116 height 11
select select "2439"
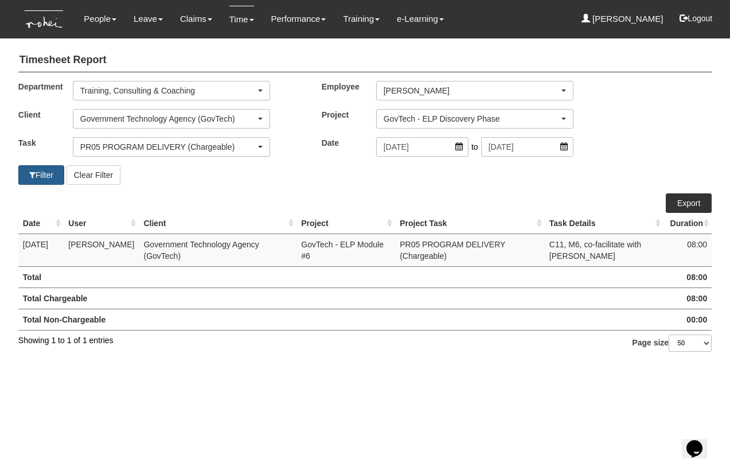
click at [33, 172] on span "button" at bounding box center [32, 175] width 6 height 8
select select "50"
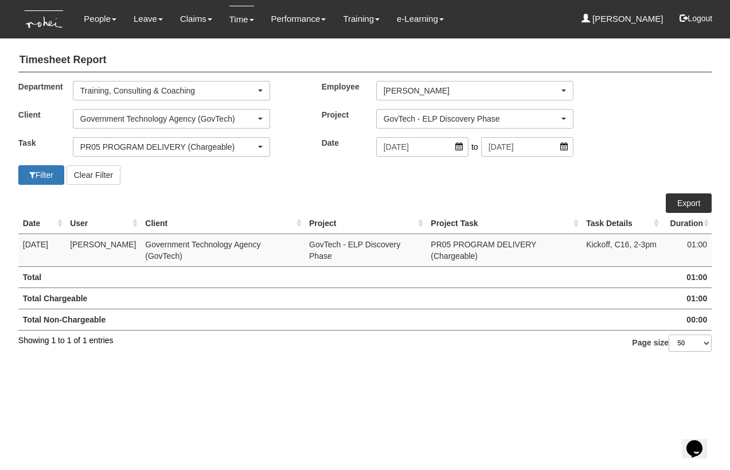
click at [691, 198] on link "Export" at bounding box center [689, 202] width 46 height 19
click at [701, 16] on button "Logout" at bounding box center [695, 19] width 49 height 28
